Goal: Download file/media

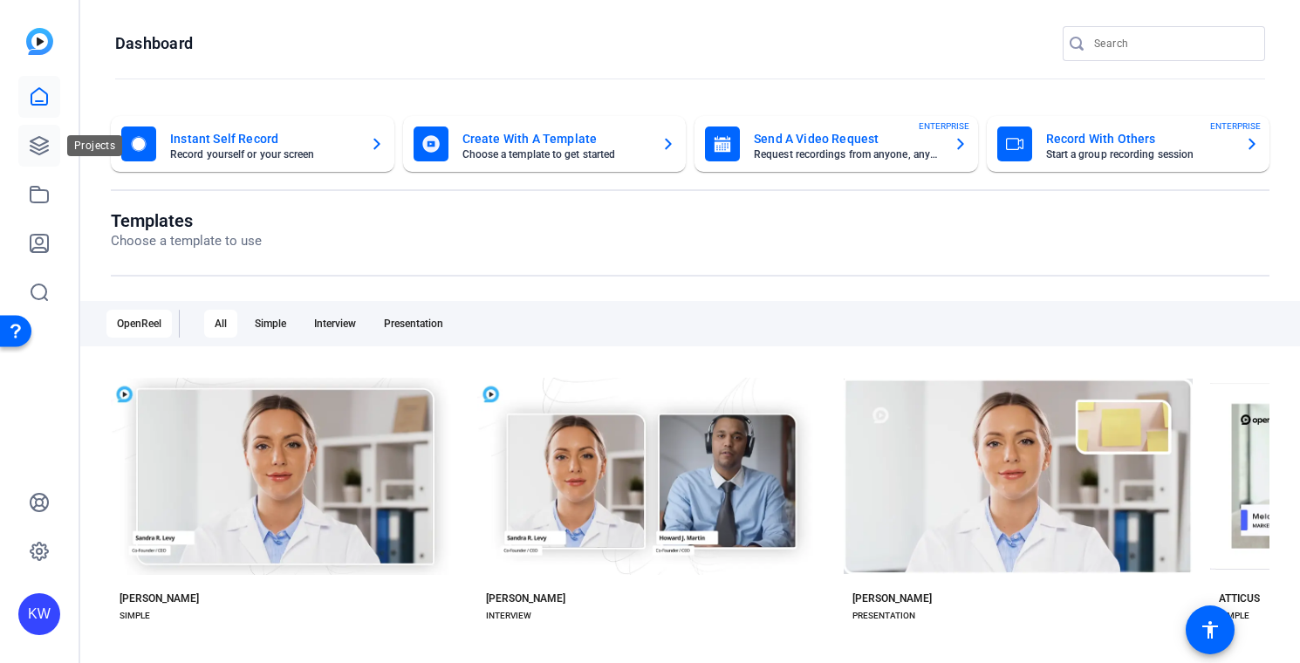
click at [42, 143] on icon at bounding box center [39, 145] width 17 height 17
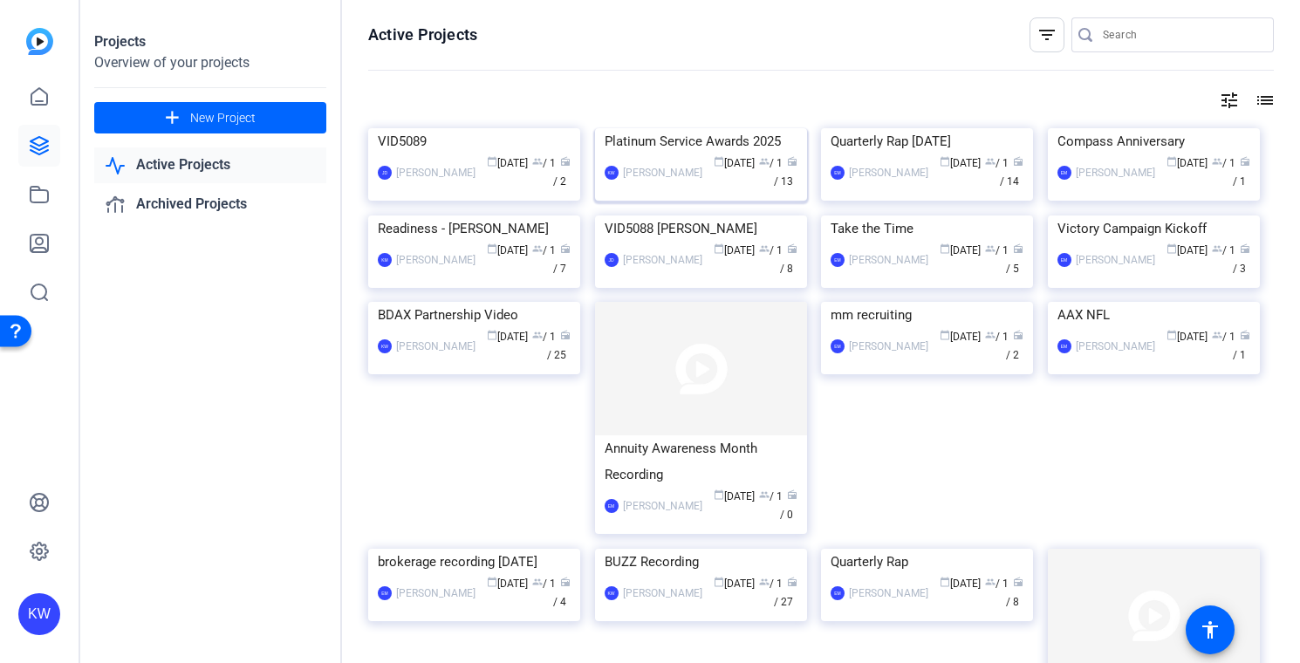
click at [715, 128] on img at bounding box center [701, 128] width 212 height 0
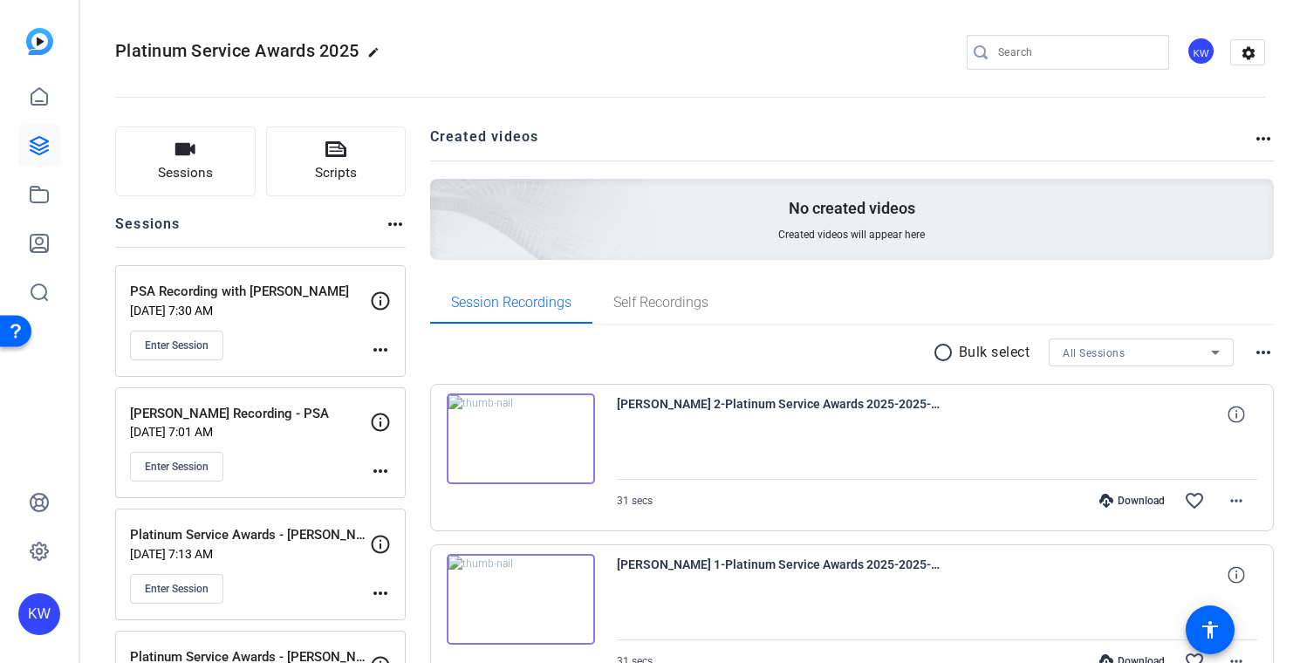
click at [290, 588] on div "Enter Session" at bounding box center [250, 589] width 240 height 30
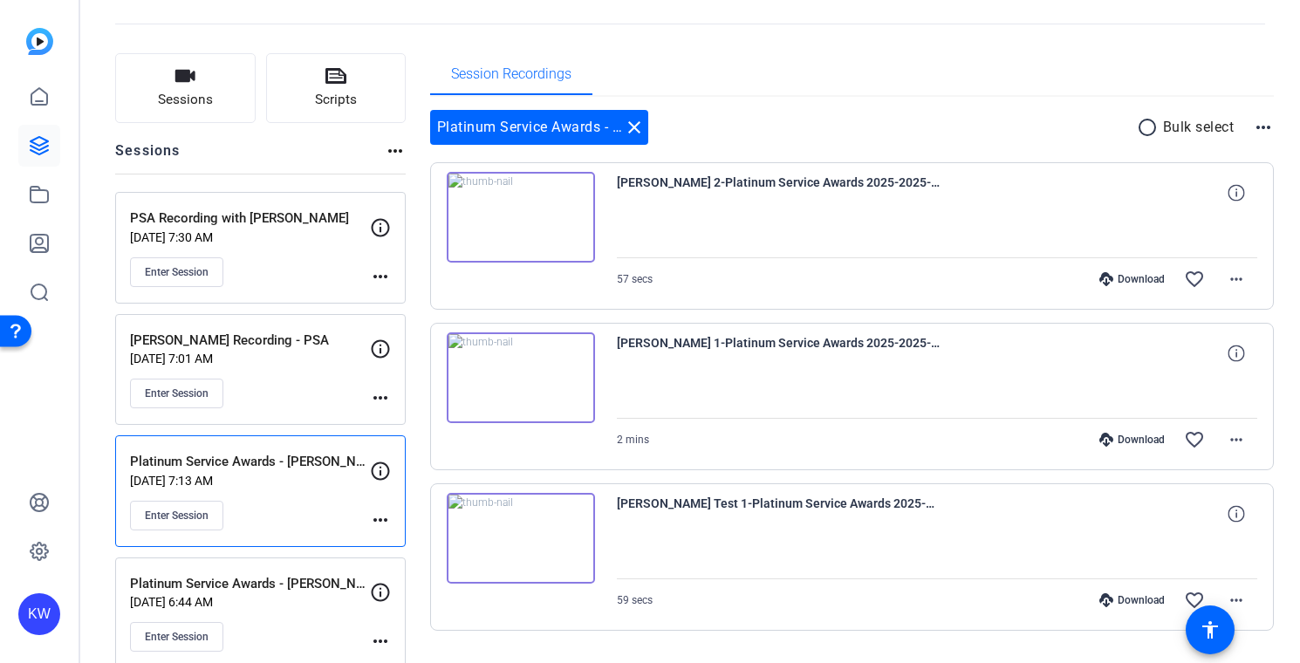
scroll to position [60, 0]
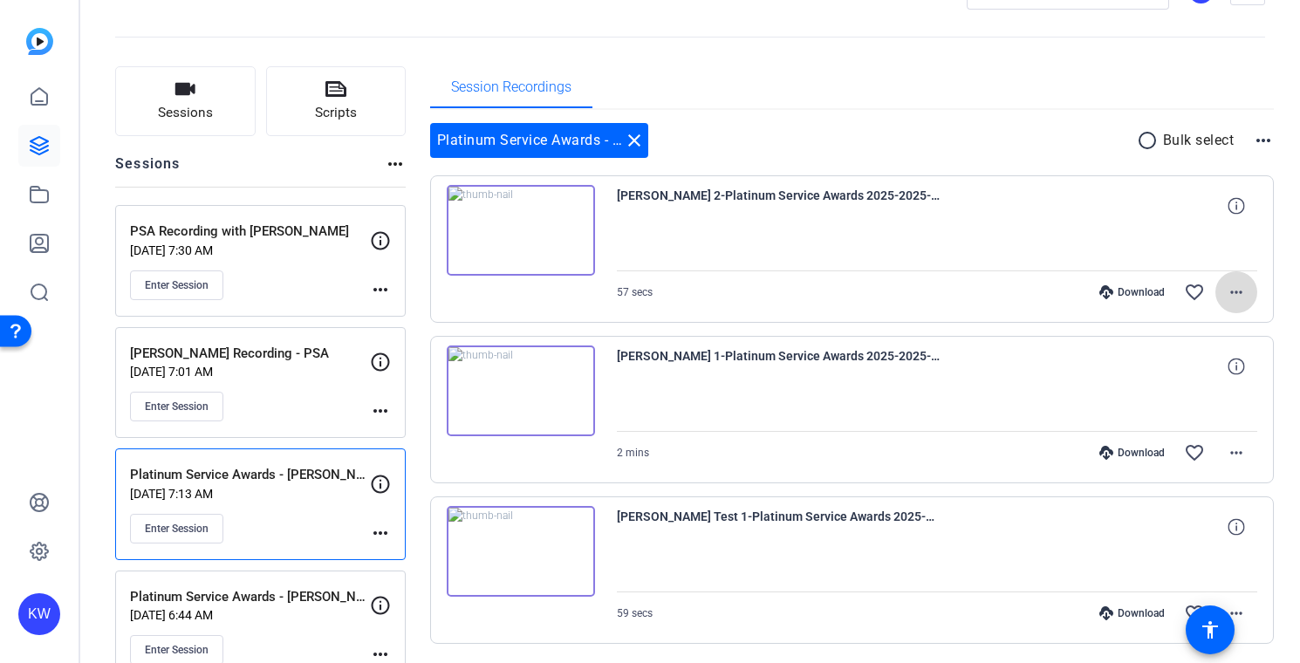
click at [1226, 292] on mat-icon "more_horiz" at bounding box center [1236, 292] width 21 height 21
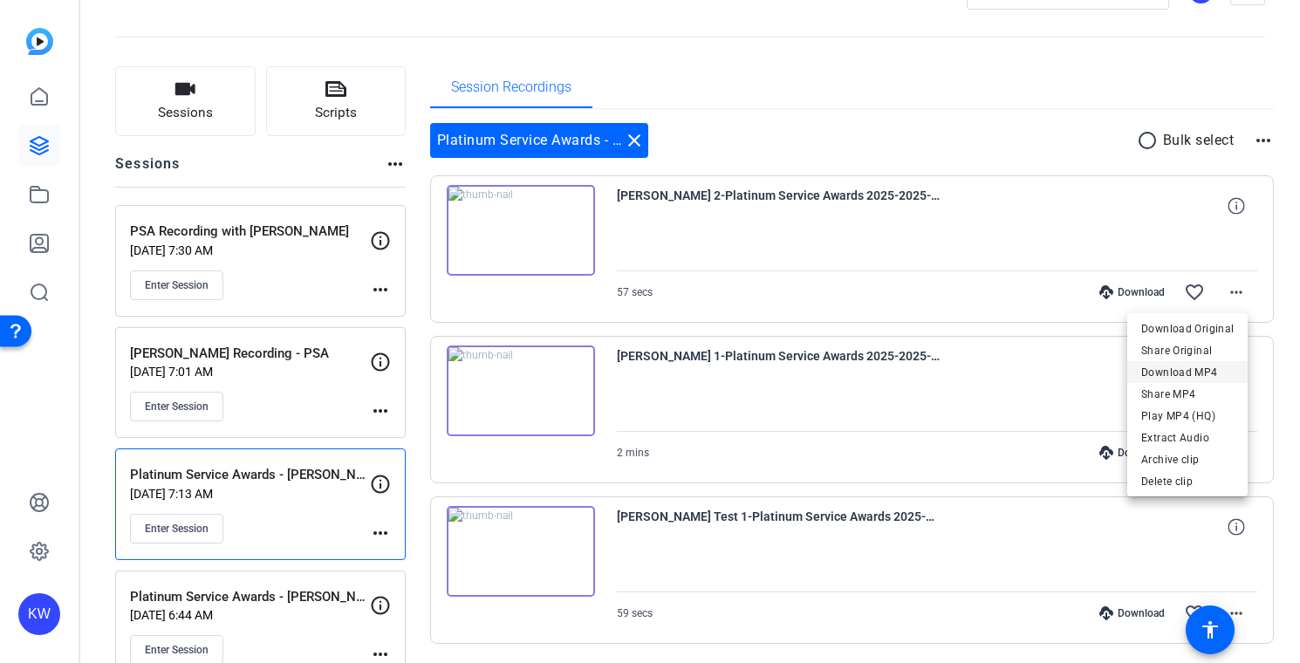
click at [1180, 370] on span "Download MP4" at bounding box center [1187, 372] width 92 height 21
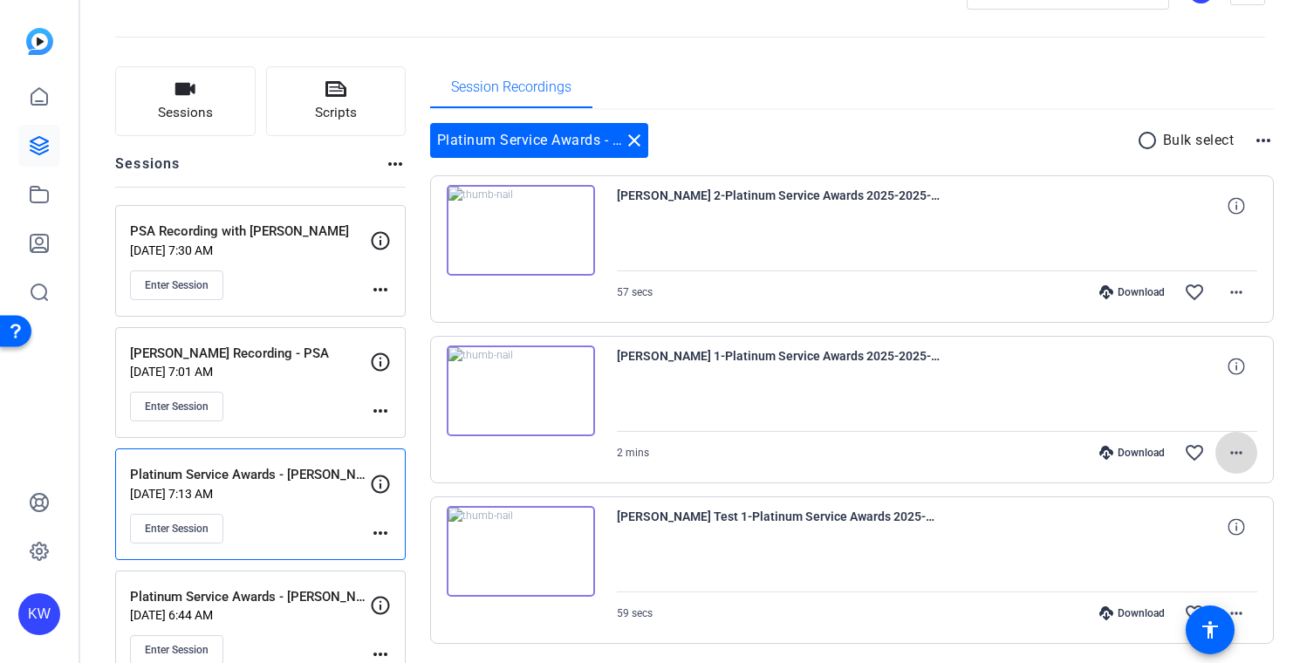
click at [1229, 461] on mat-icon "more_horiz" at bounding box center [1236, 452] width 21 height 21
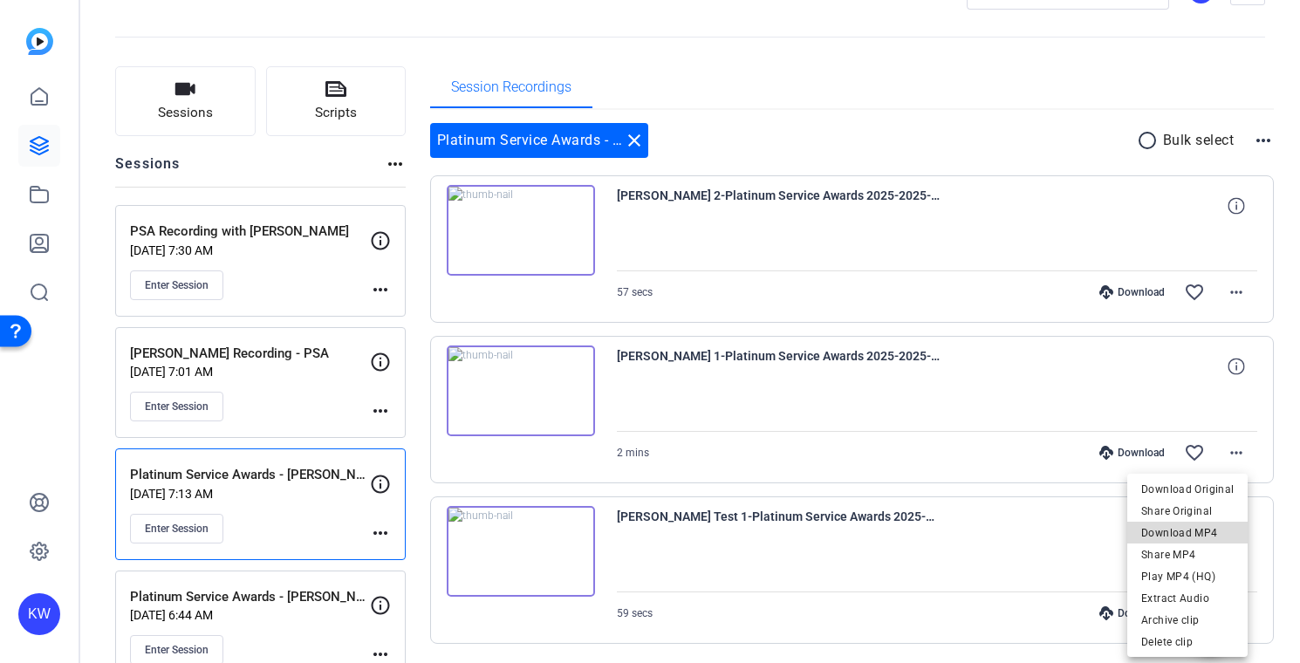
click at [1194, 530] on span "Download MP4" at bounding box center [1187, 533] width 92 height 21
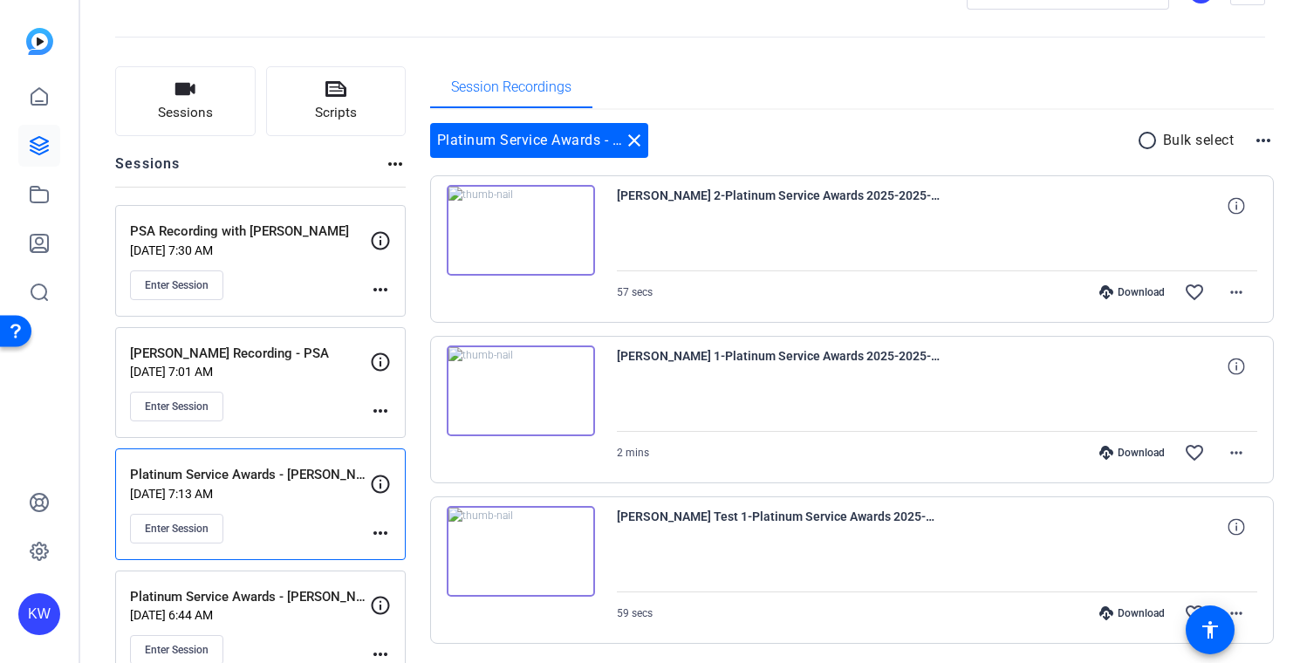
click at [314, 408] on div "Enter Session" at bounding box center [250, 407] width 240 height 30
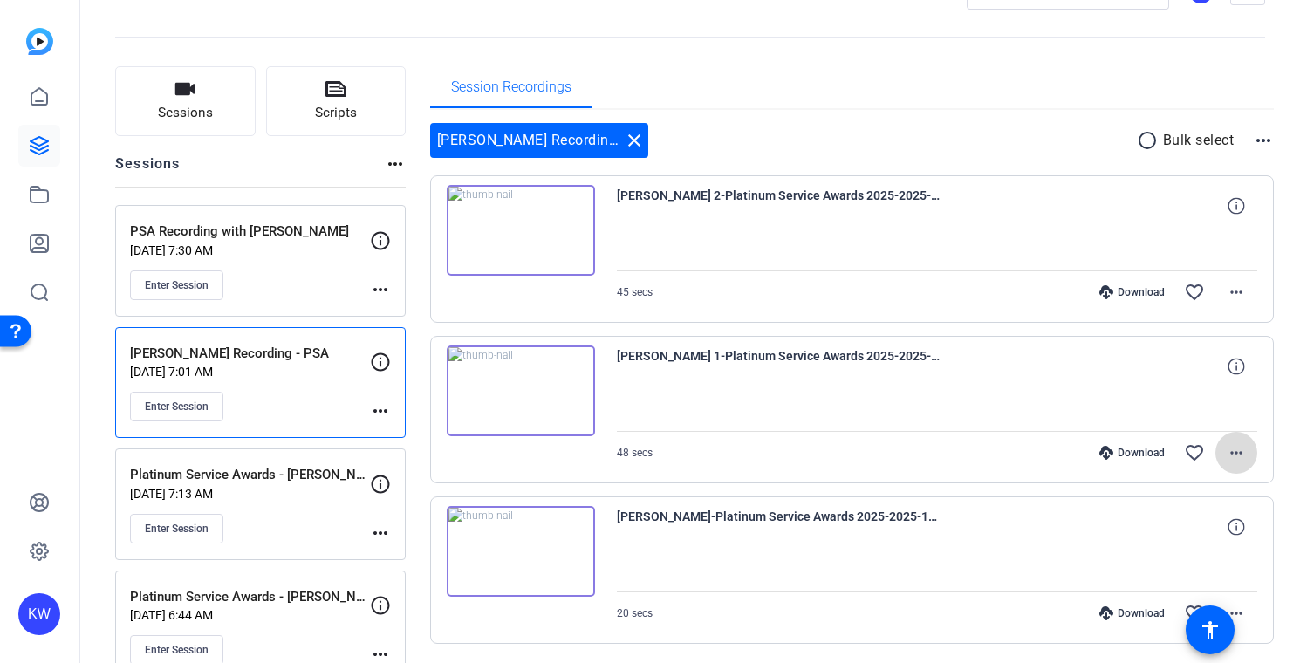
click at [1228, 454] on mat-icon "more_horiz" at bounding box center [1236, 452] width 21 height 21
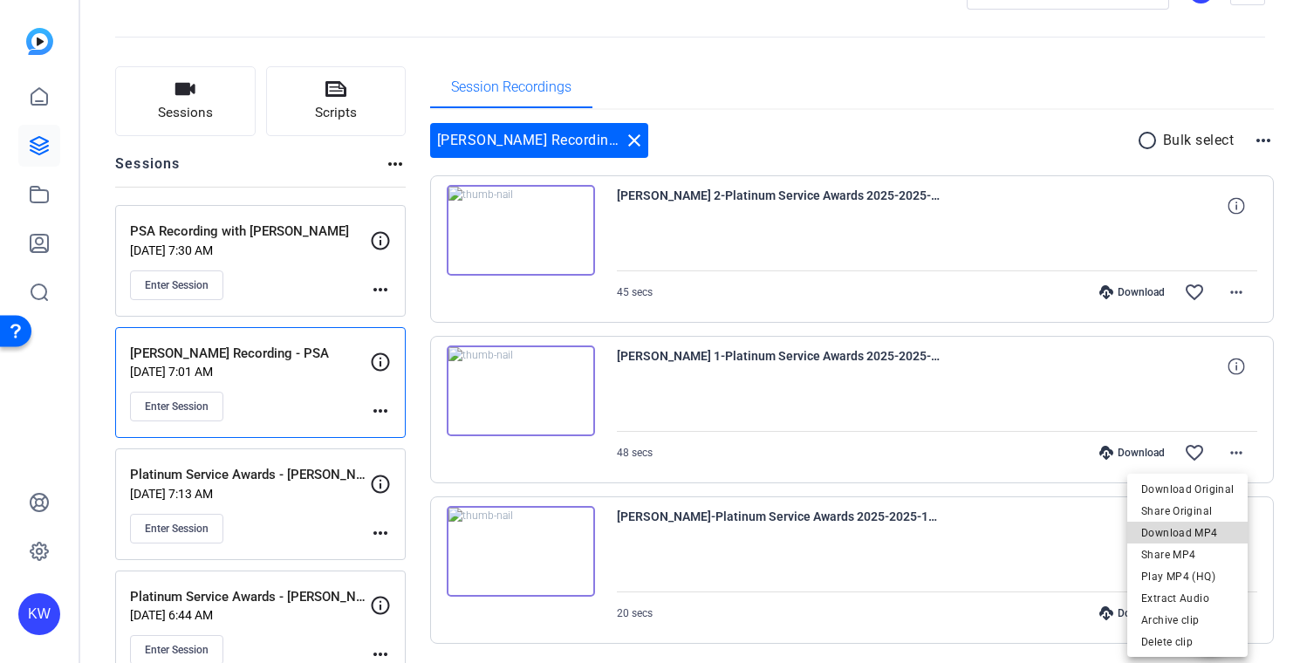
click at [1194, 530] on span "Download MP4" at bounding box center [1187, 533] width 92 height 21
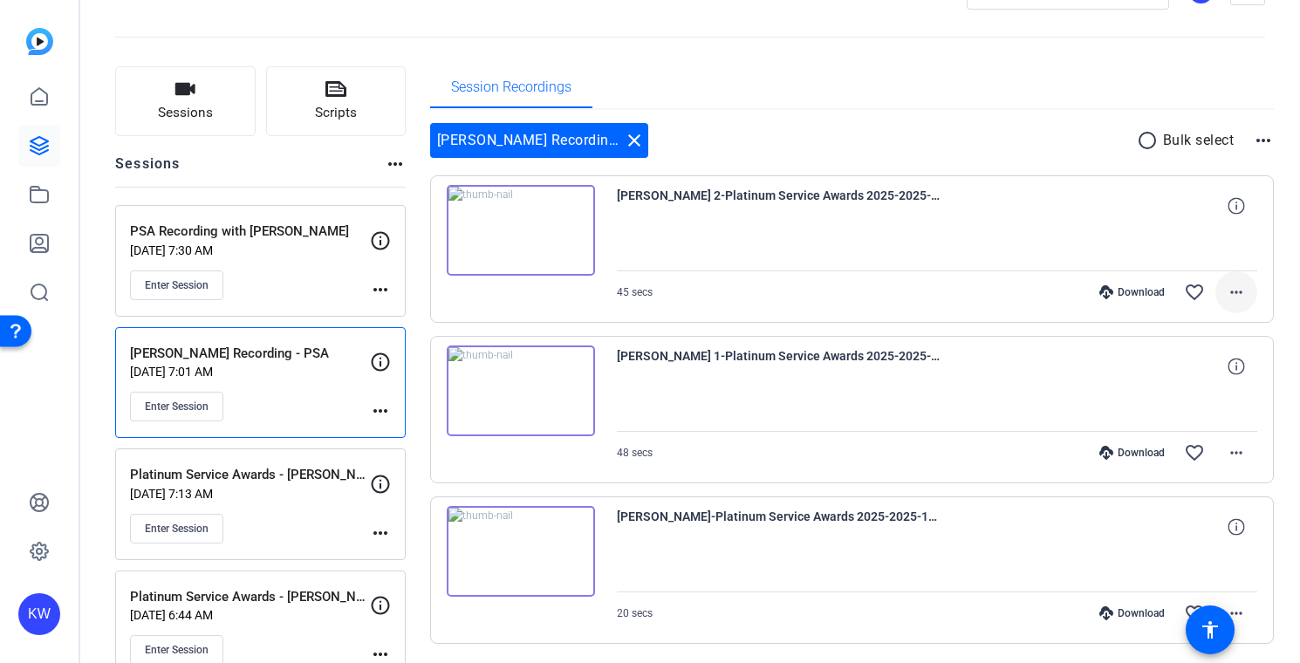
click at [1226, 300] on mat-icon "more_horiz" at bounding box center [1236, 292] width 21 height 21
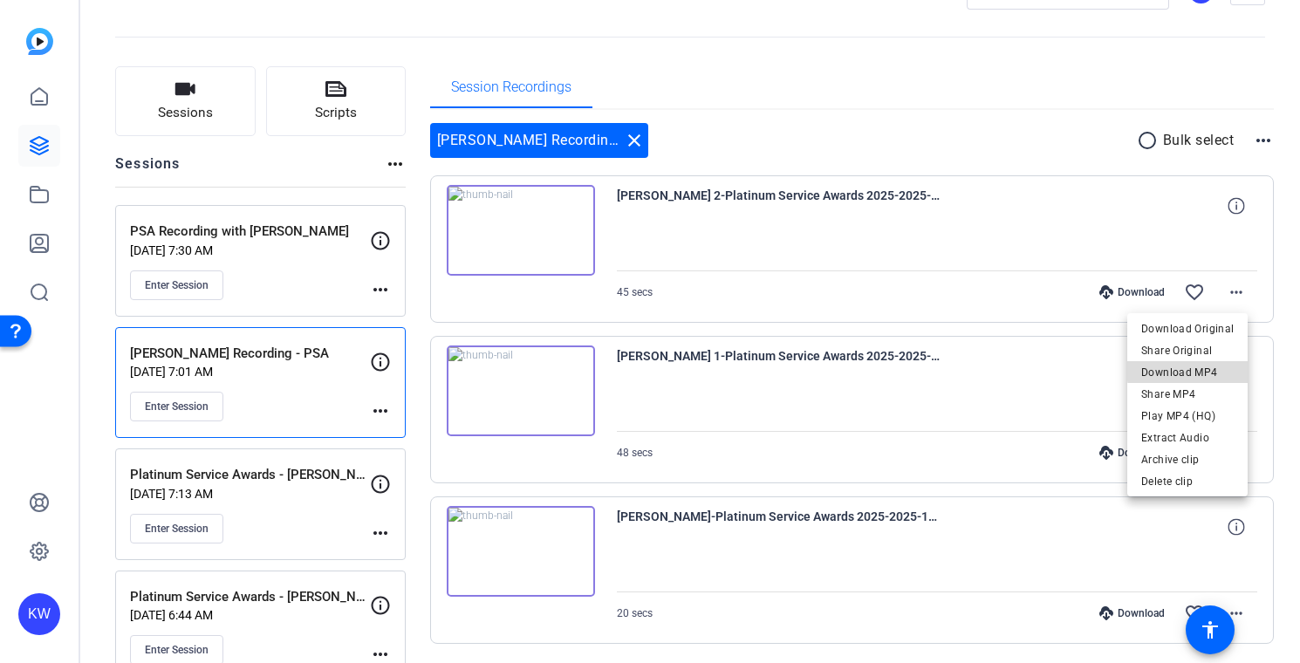
click at [1208, 369] on span "Download MP4" at bounding box center [1187, 372] width 92 height 21
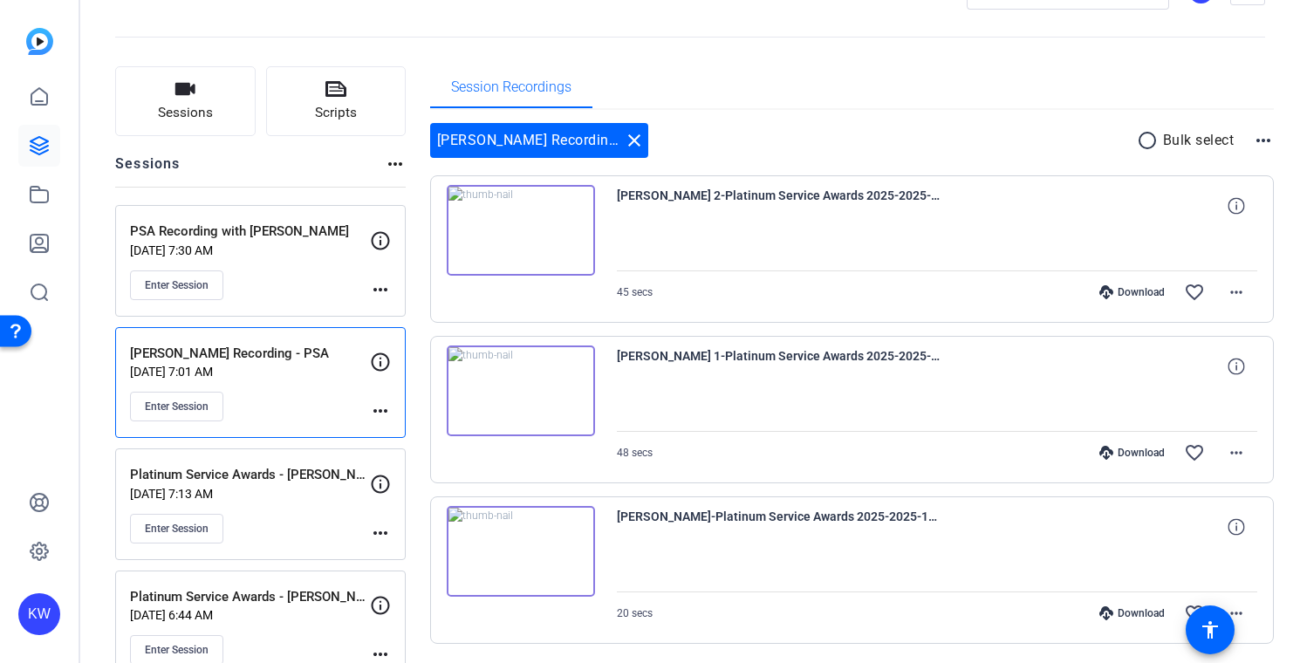
click at [327, 285] on div "Enter Session" at bounding box center [250, 285] width 240 height 30
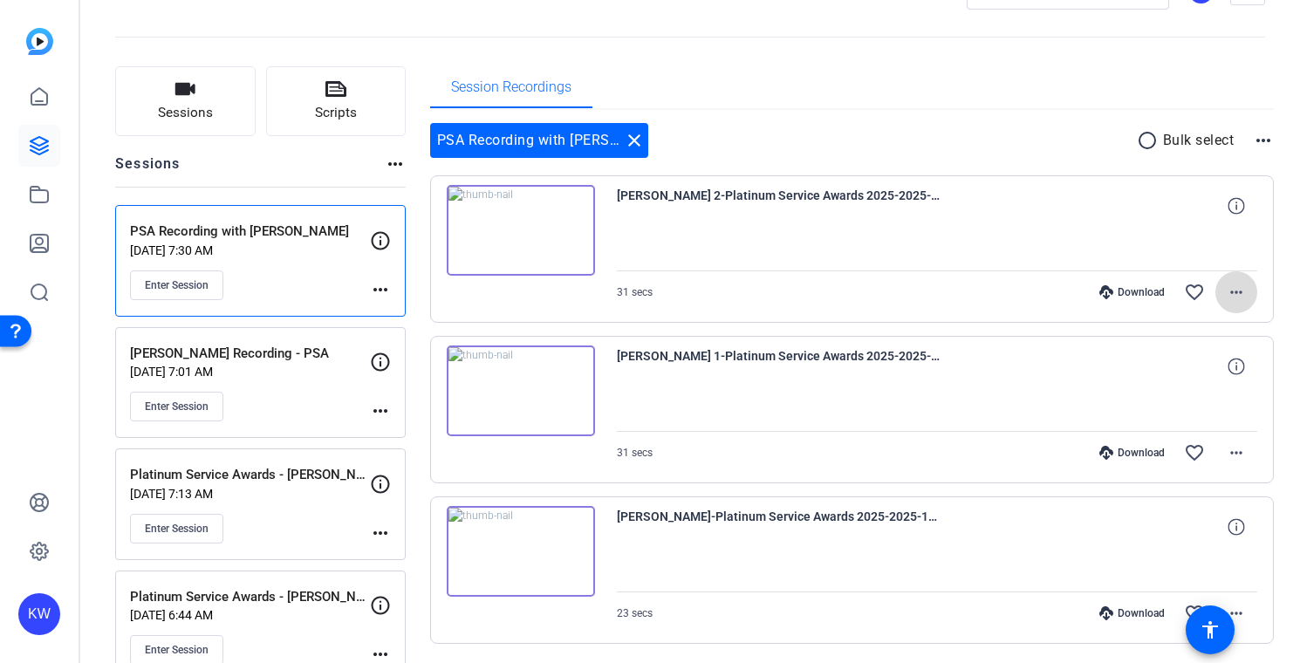
click at [1229, 296] on mat-icon "more_horiz" at bounding box center [1236, 292] width 21 height 21
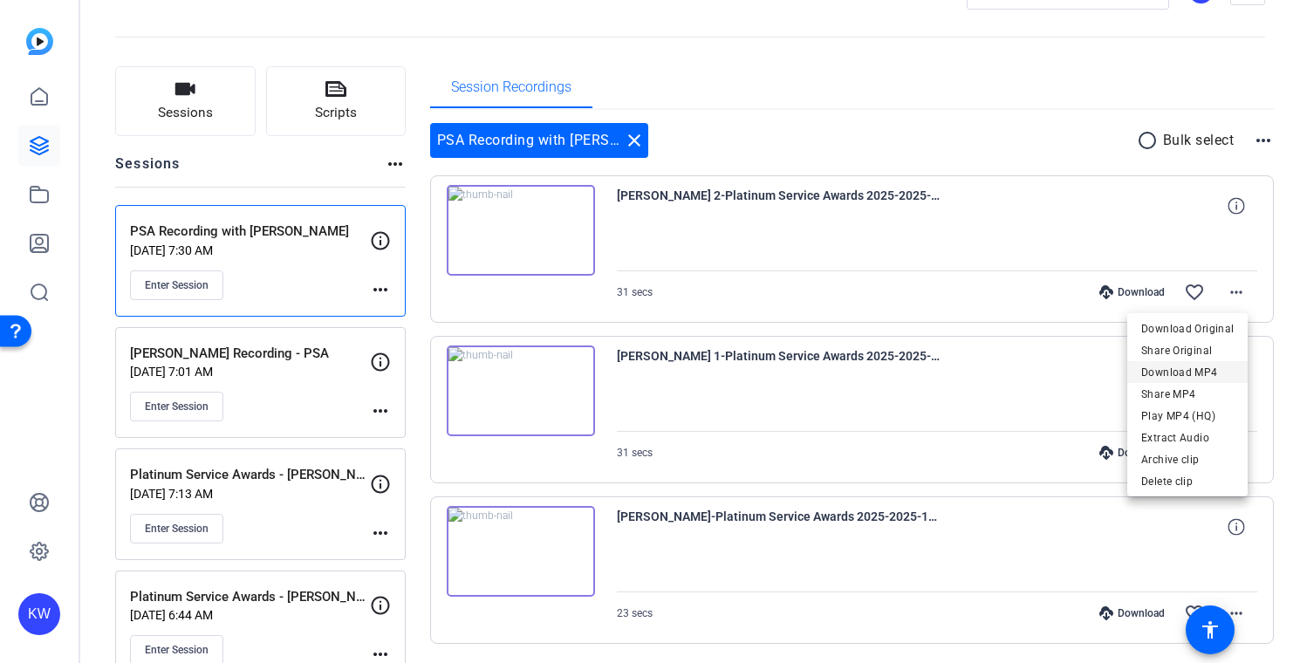
click at [1190, 371] on span "Download MP4" at bounding box center [1187, 372] width 92 height 21
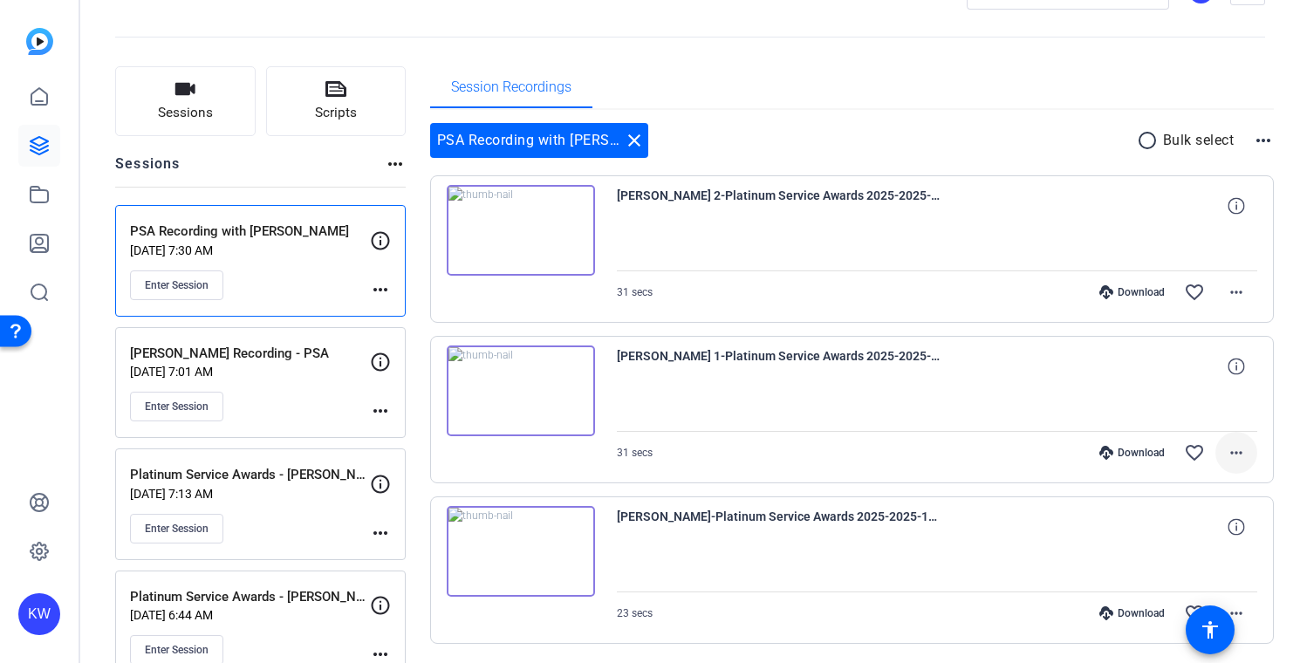
click at [1228, 457] on mat-icon "more_horiz" at bounding box center [1236, 452] width 21 height 21
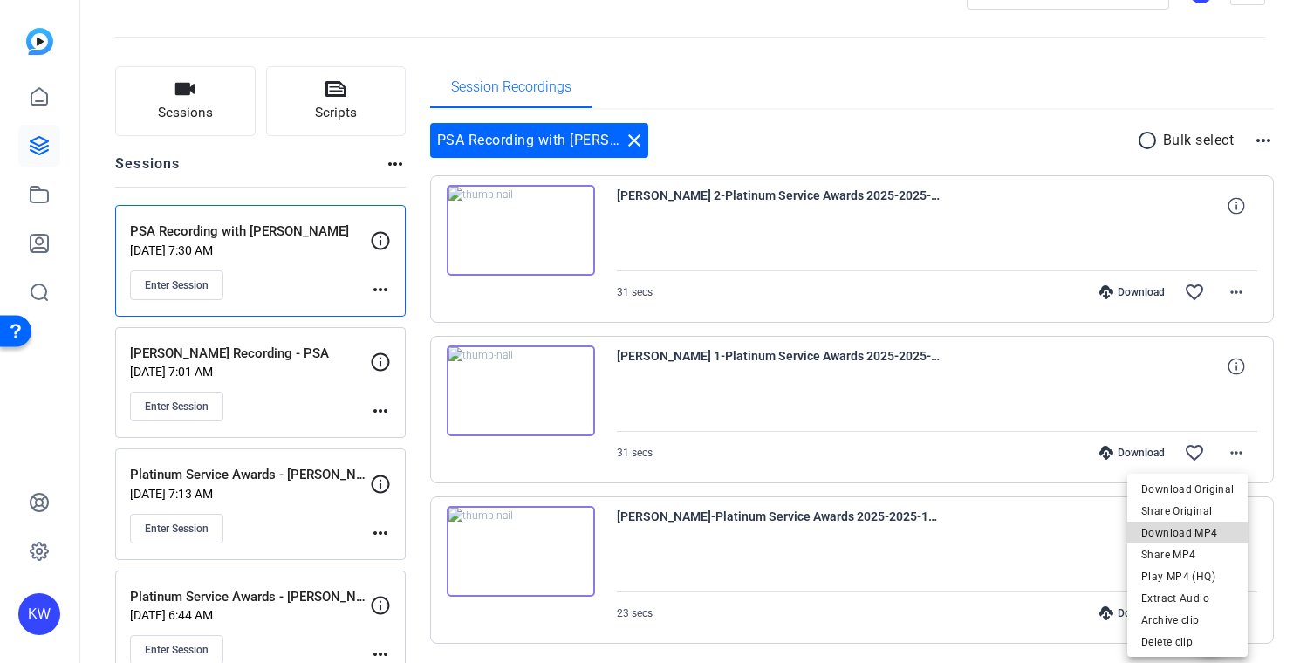
click at [1200, 529] on span "Download MP4" at bounding box center [1187, 533] width 92 height 21
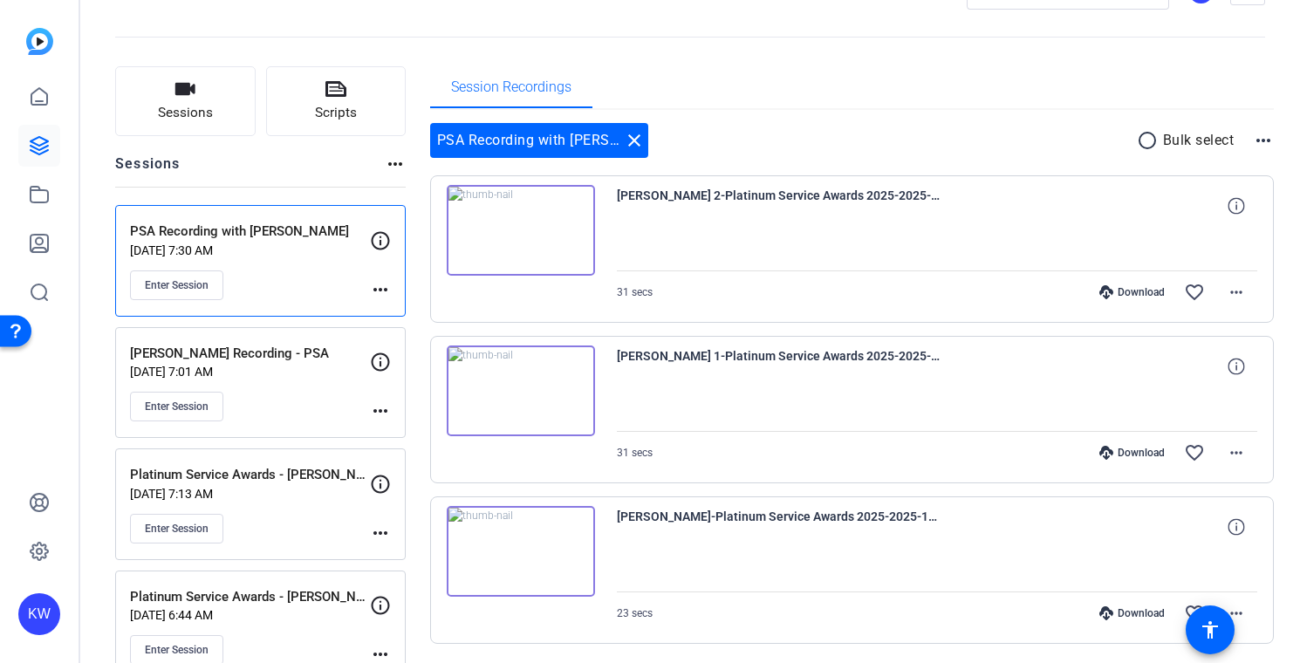
click at [789, 75] on div "Session Recordings" at bounding box center [852, 87] width 845 height 42
click at [42, 108] on link at bounding box center [39, 97] width 42 height 42
